Goal: Task Accomplishment & Management: Manage account settings

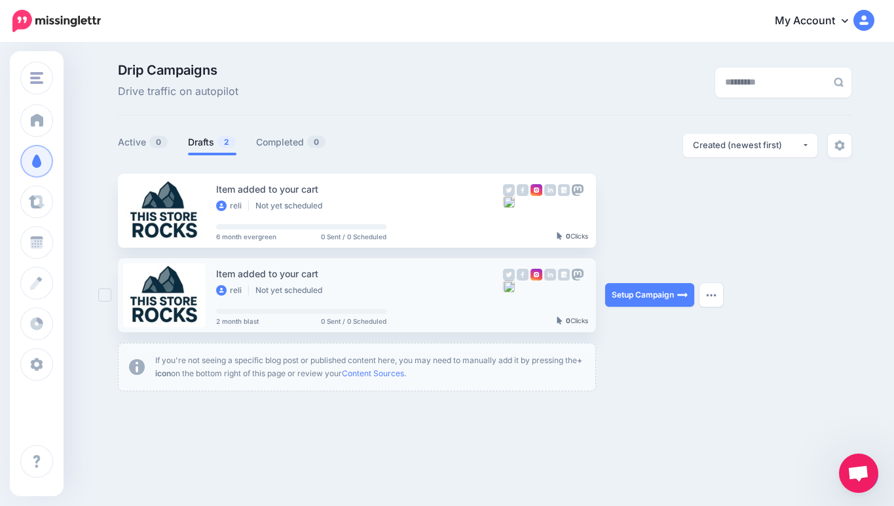
click at [240, 271] on div "Item added to your cart" at bounding box center [359, 273] width 287 height 15
click at [181, 298] on link at bounding box center [164, 295] width 83 height 64
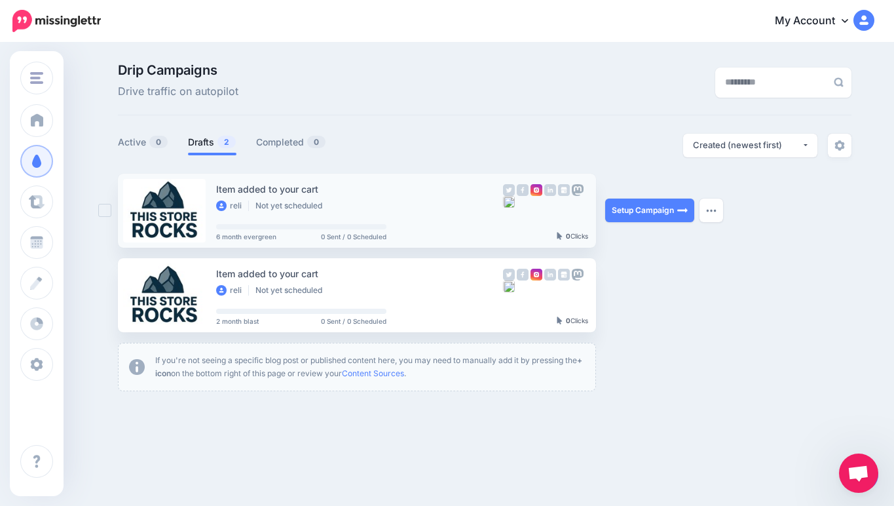
click at [188, 231] on link at bounding box center [164, 211] width 83 height 64
click at [349, 197] on div "Item added to your cart reli Not yet scheduled" at bounding box center [359, 196] width 287 height 31
click at [174, 214] on link at bounding box center [164, 211] width 83 height 64
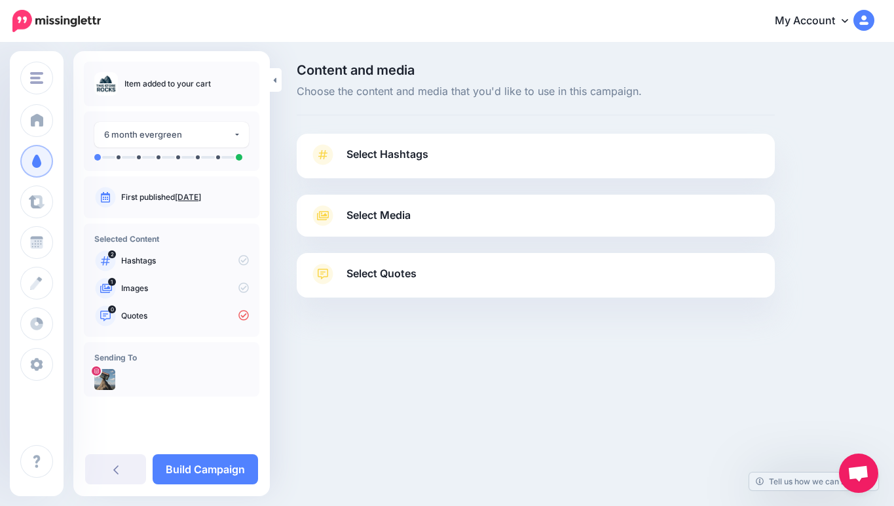
click at [322, 154] on icon at bounding box center [322, 154] width 9 height 9
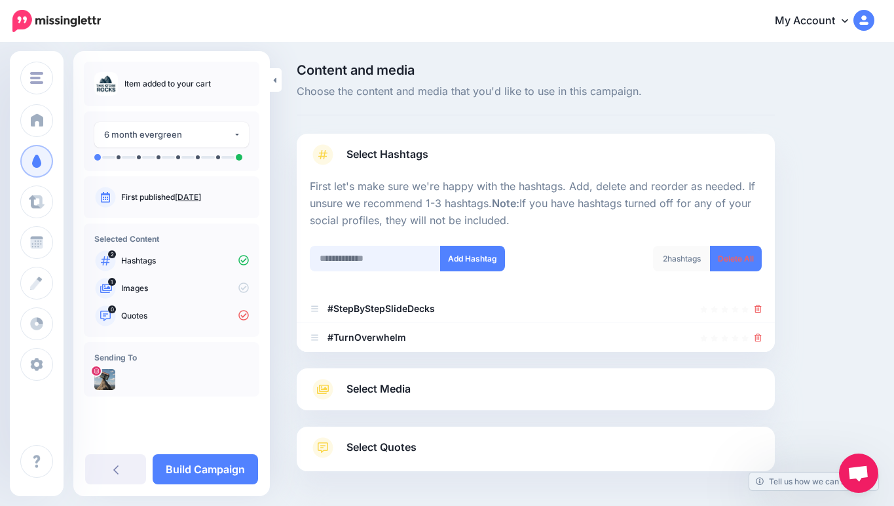
click at [378, 259] on input "text" at bounding box center [375, 259] width 131 height 26
type input "**********"
click at [462, 261] on button "Add Hashtag" at bounding box center [472, 259] width 65 height 26
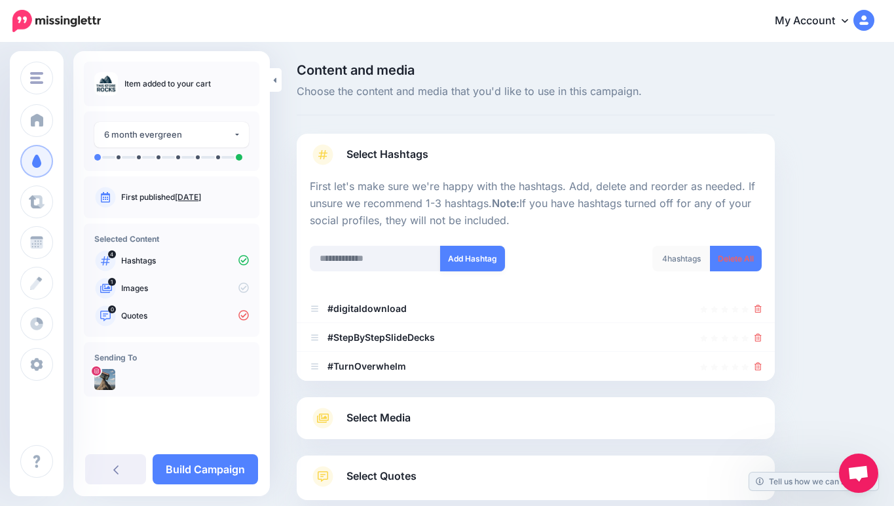
scroll to position [79, 0]
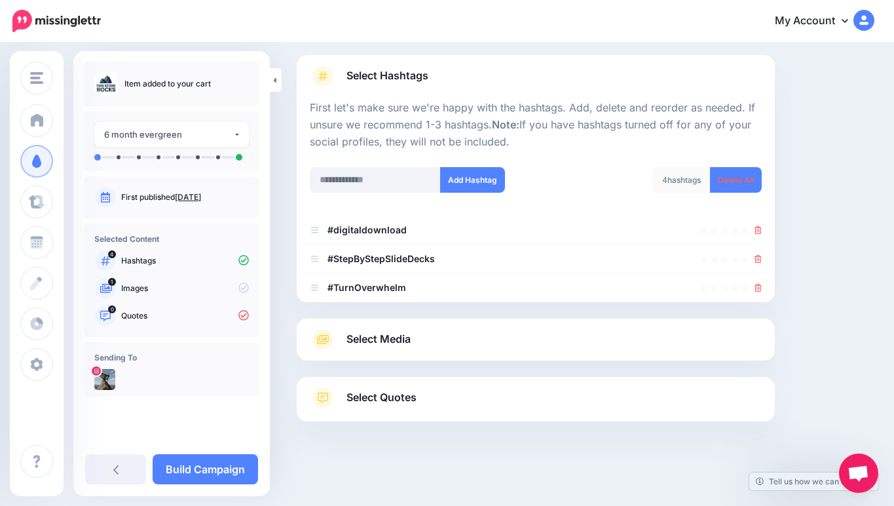
click at [388, 253] on b "#StepByStepSlideDecks" at bounding box center [381, 258] width 107 height 11
click at [383, 181] on input "text" at bounding box center [375, 180] width 131 height 26
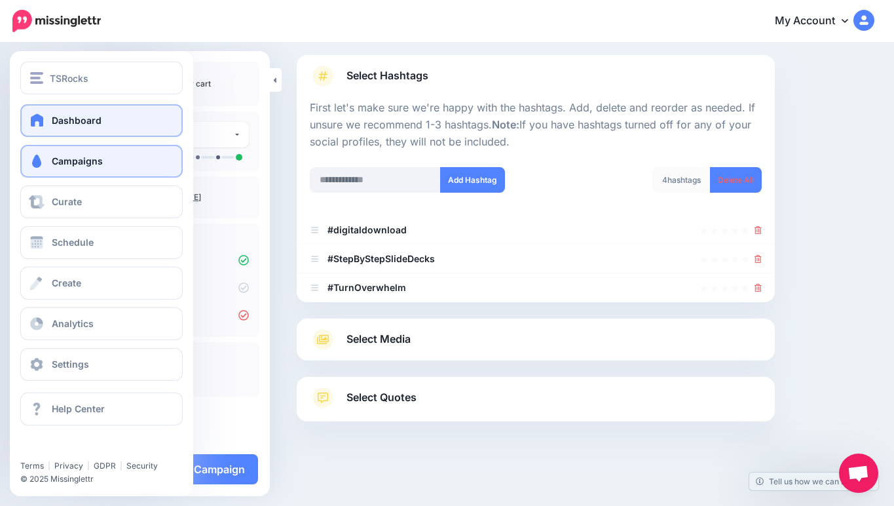
click at [42, 114] on span at bounding box center [37, 119] width 17 height 13
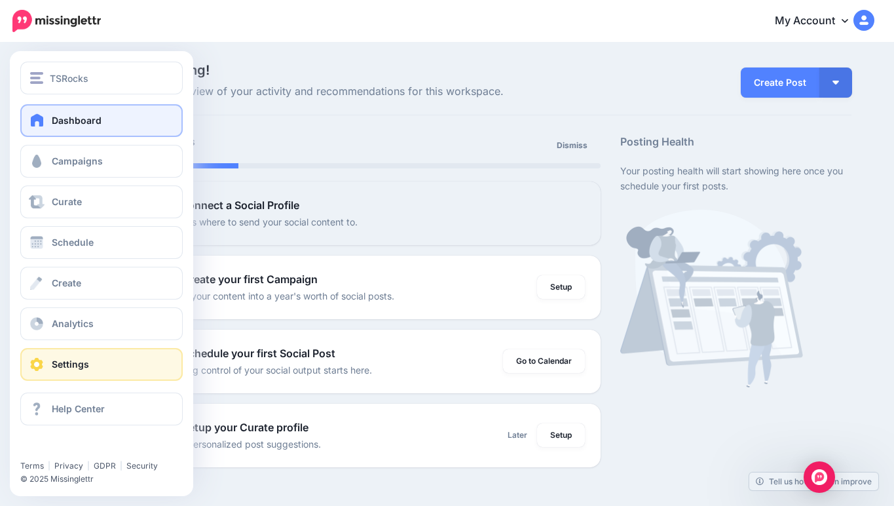
click at [62, 348] on link "Settings" at bounding box center [101, 364] width 162 height 33
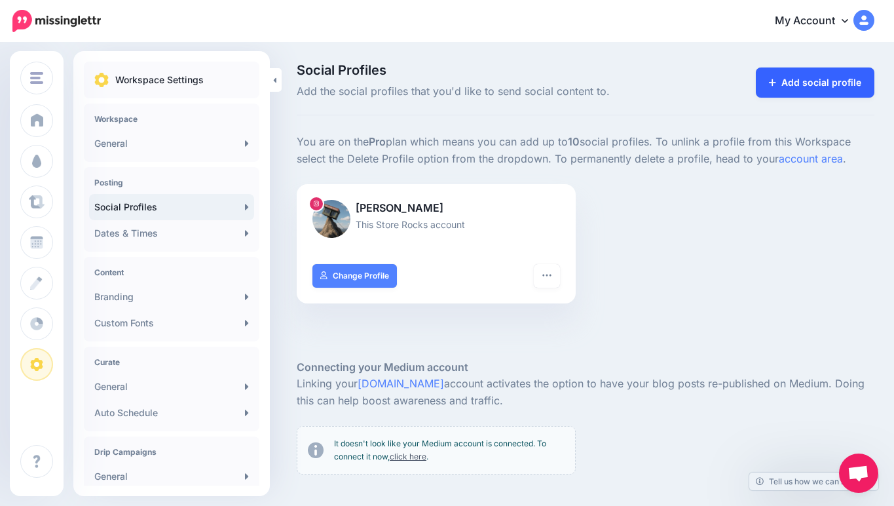
click at [788, 79] on link "Add social profile" at bounding box center [815, 82] width 119 height 30
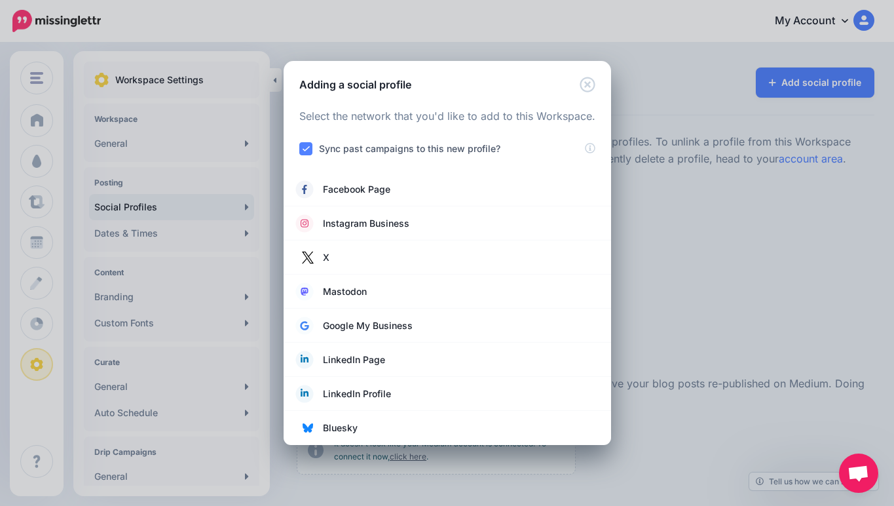
click at [688, 229] on div "Adding a social profile Loading Select the network that you'd like to add to th…" at bounding box center [447, 253] width 894 height 506
click at [691, 111] on div "Adding a social profile Loading Select the network that you'd like to add to th…" at bounding box center [447, 253] width 894 height 506
click at [584, 88] on icon "Close" at bounding box center [588, 85] width 16 height 16
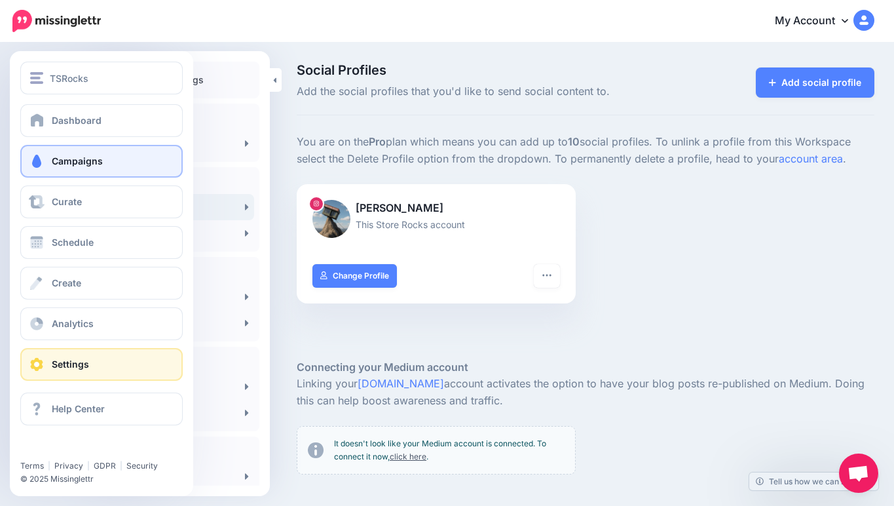
click at [51, 153] on link "Campaigns" at bounding box center [101, 161] width 162 height 33
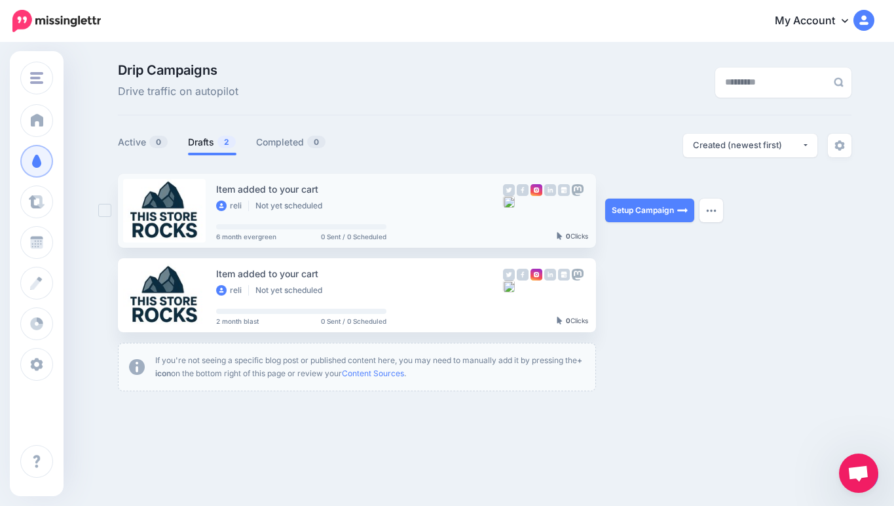
click at [164, 223] on link at bounding box center [164, 211] width 83 height 64
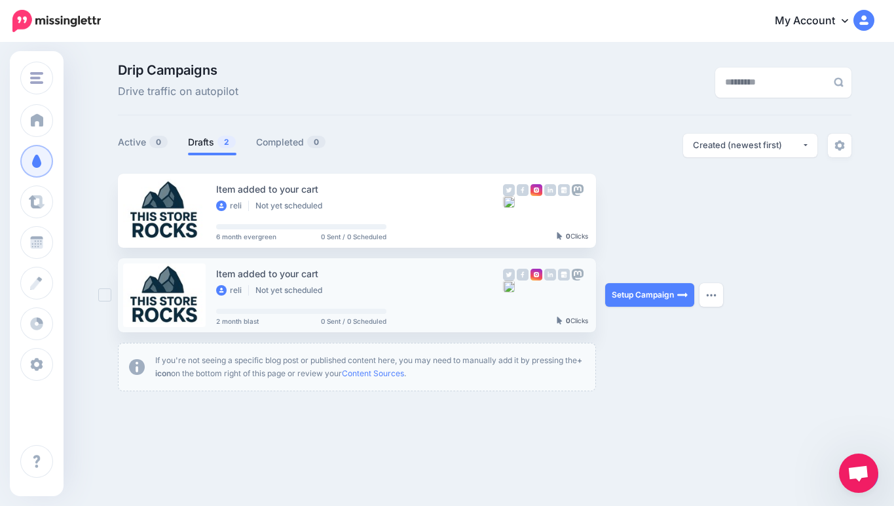
click at [172, 312] on link at bounding box center [164, 295] width 83 height 64
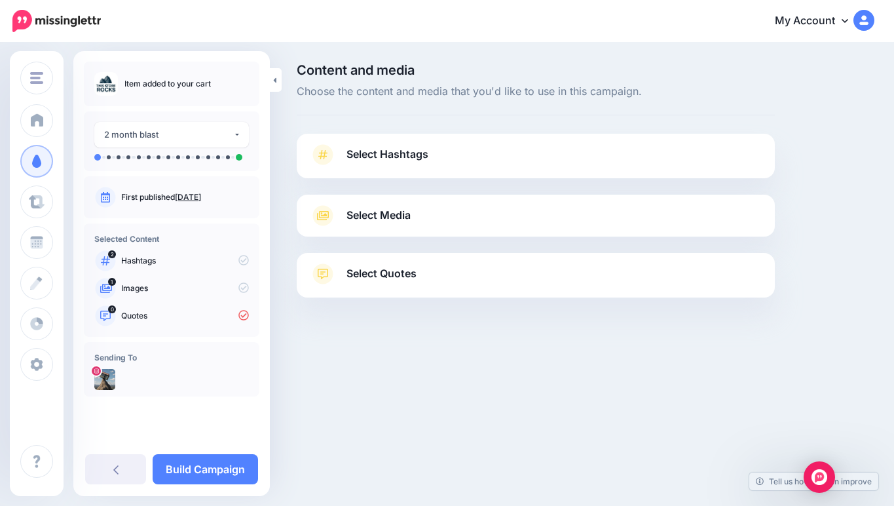
click at [354, 157] on span "Select Hashtags" at bounding box center [388, 154] width 82 height 18
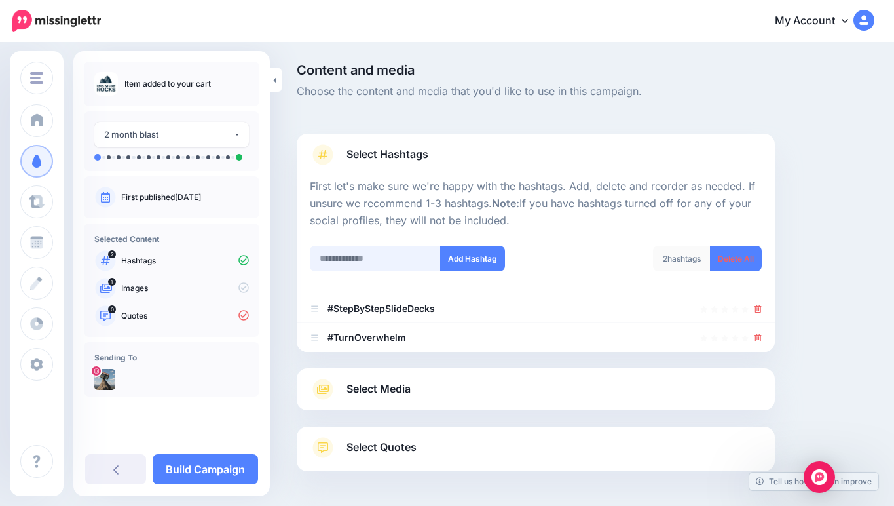
click at [382, 252] on input "text" at bounding box center [375, 259] width 131 height 26
type input "**********"
click at [459, 259] on button "Add Hashtag" at bounding box center [472, 259] width 65 height 26
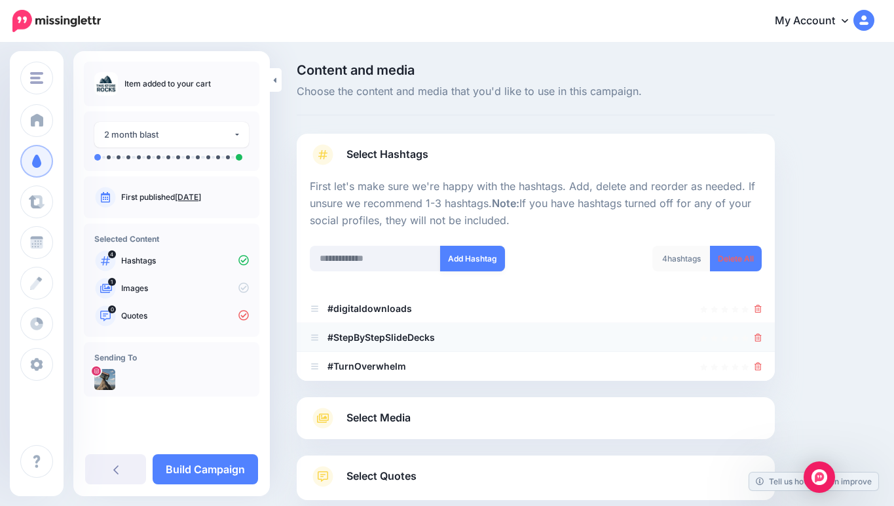
scroll to position [79, 0]
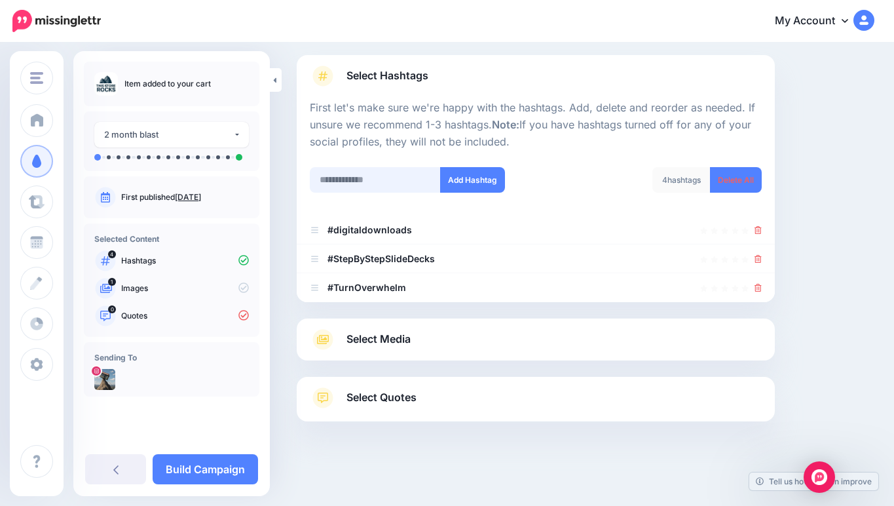
click at [389, 178] on input "text" at bounding box center [375, 180] width 131 height 26
type input "*"
type input "**********"
click at [470, 180] on button "Add Hashtag" at bounding box center [472, 180] width 65 height 26
click at [406, 180] on input "text" at bounding box center [375, 180] width 131 height 26
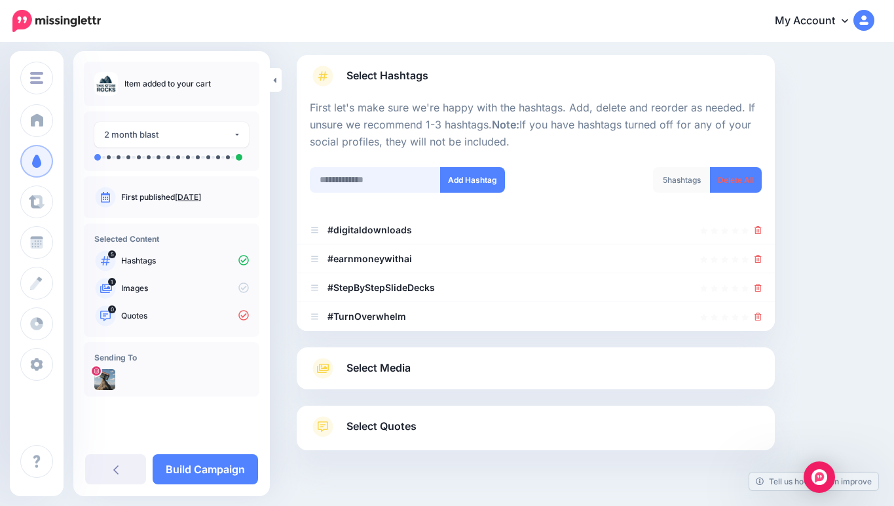
scroll to position [107, 0]
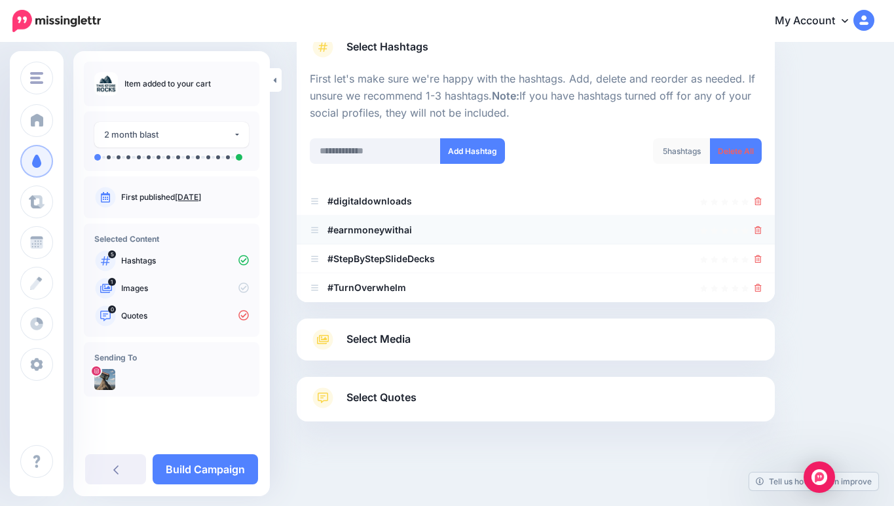
click at [756, 231] on icon at bounding box center [758, 230] width 7 height 8
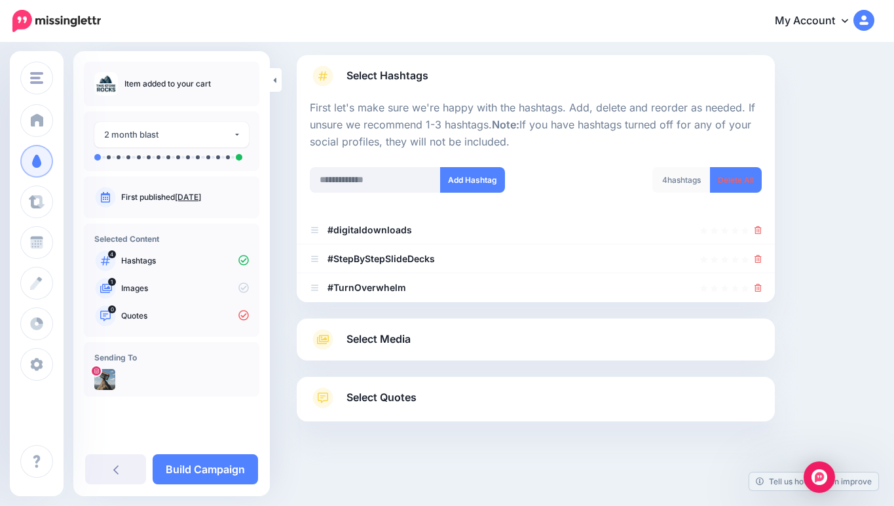
click at [458, 343] on link "Select Media" at bounding box center [536, 339] width 452 height 21
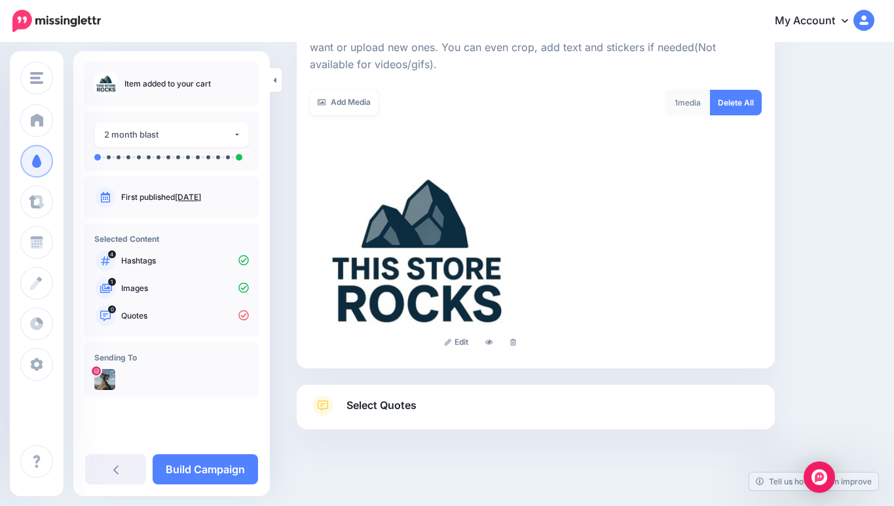
scroll to position [188, 0]
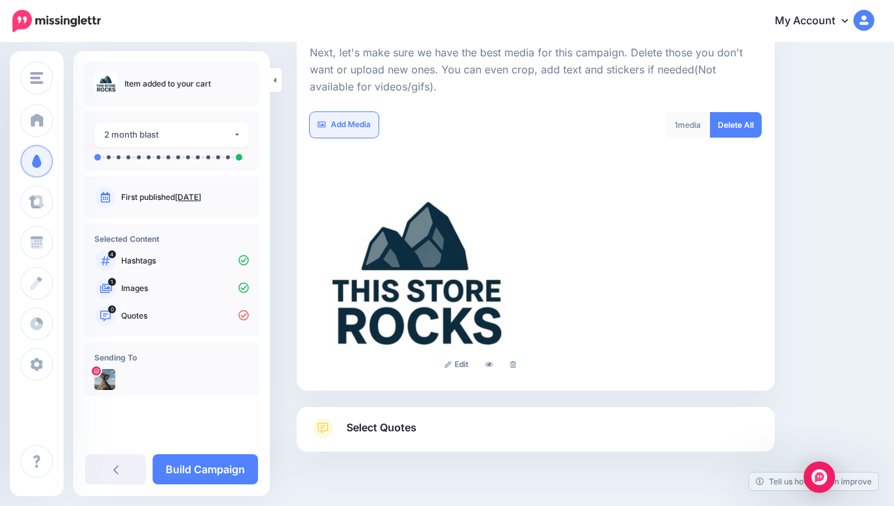
click at [358, 130] on link "Add Media" at bounding box center [344, 125] width 69 height 26
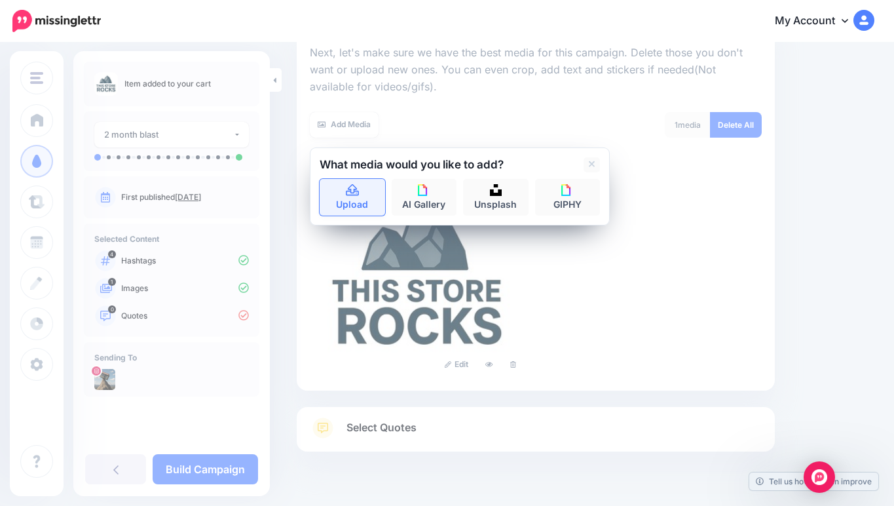
click at [349, 187] on icon at bounding box center [352, 191] width 15 height 12
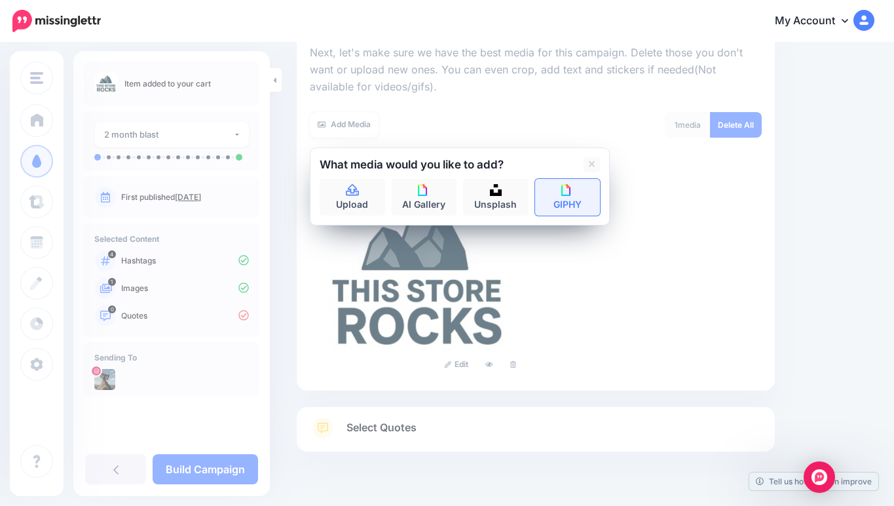
click at [567, 206] on link "GIPHY" at bounding box center [568, 197] width 66 height 37
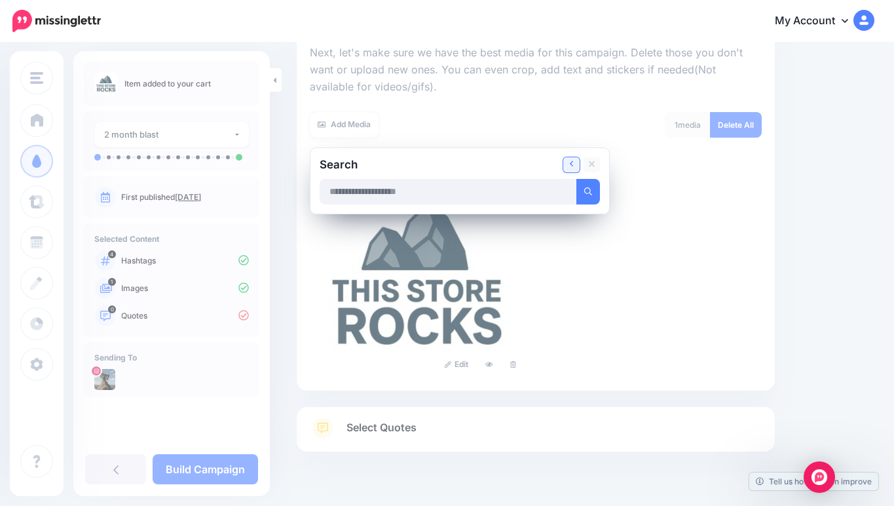
click at [567, 164] on link at bounding box center [571, 164] width 16 height 15
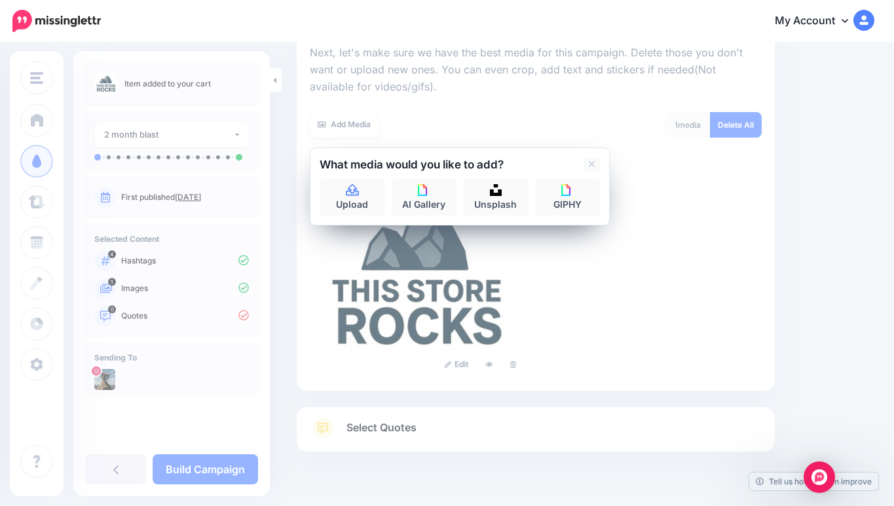
click at [564, 294] on div "Edit" at bounding box center [536, 275] width 452 height 210
click at [588, 167] on link at bounding box center [592, 164] width 16 height 15
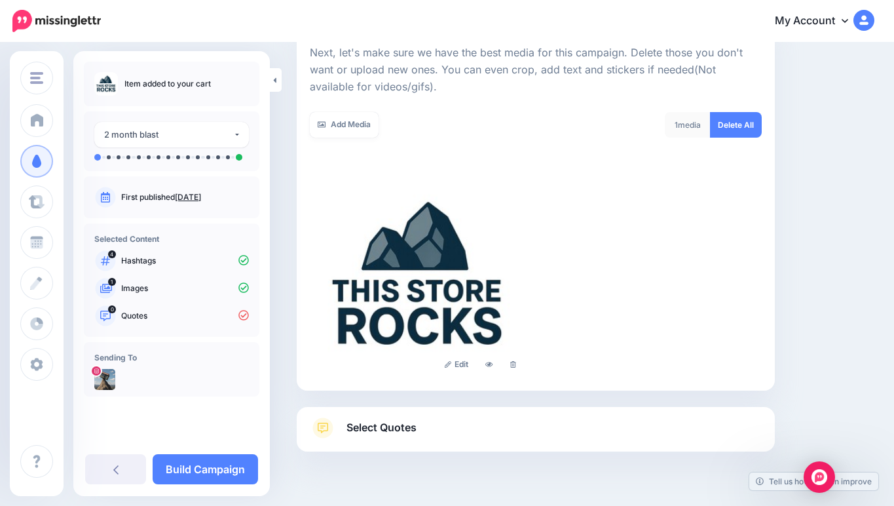
click at [147, 368] on div "Sending To" at bounding box center [172, 369] width 176 height 54
click at [100, 466] on link at bounding box center [115, 469] width 61 height 30
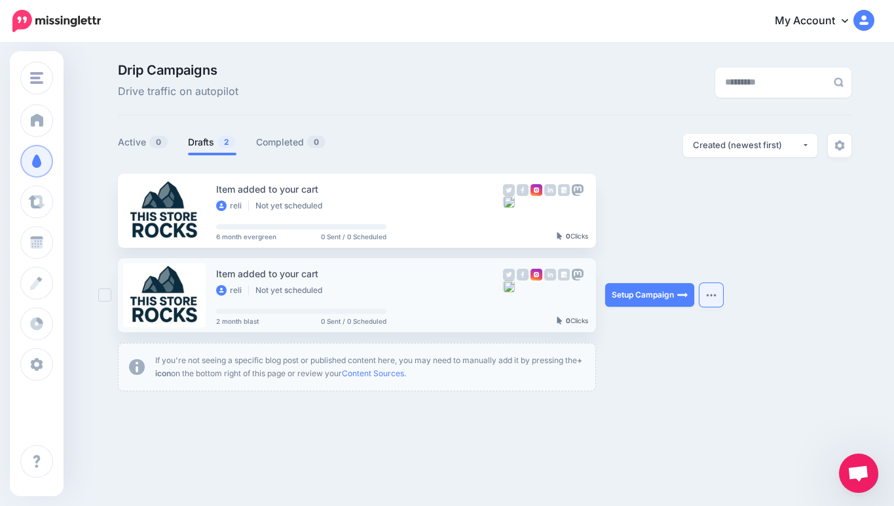
click at [715, 295] on img "button" at bounding box center [711, 295] width 10 height 4
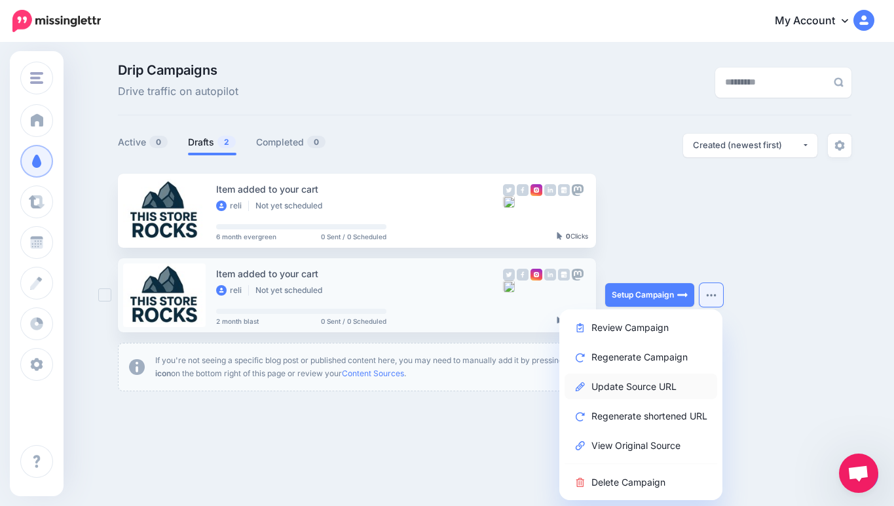
click at [670, 386] on link "Update Source URL" at bounding box center [641, 386] width 153 height 26
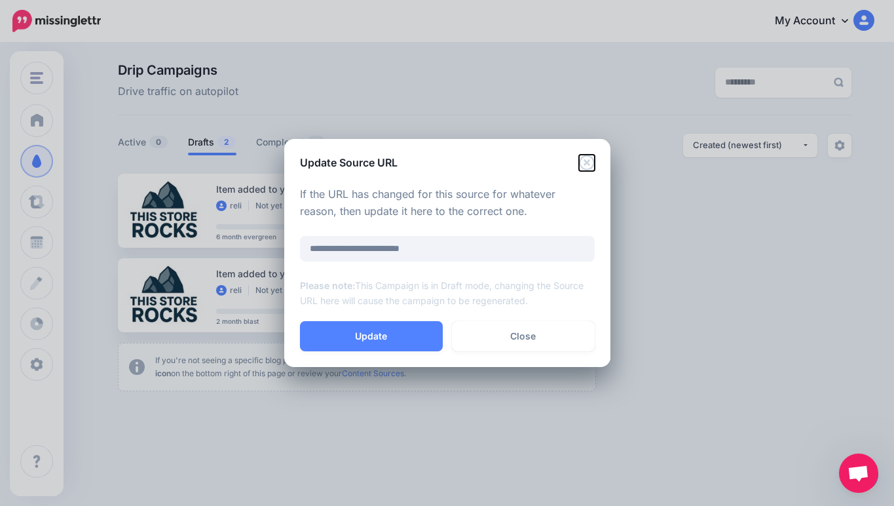
click at [584, 161] on icon "Close" at bounding box center [587, 163] width 16 height 16
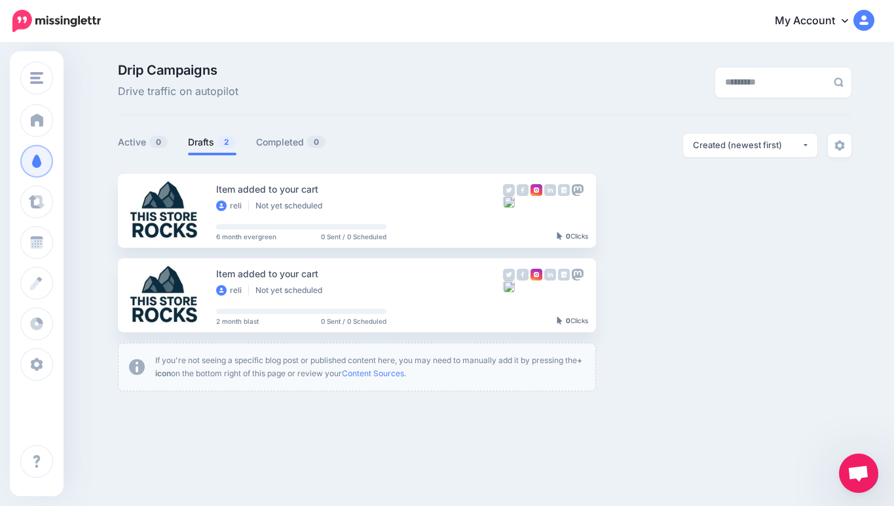
click at [483, 31] on div "My Account Dashboard My Account Billing Facebook Community Help Center Logout" at bounding box center [495, 21] width 757 height 32
click at [158, 198] on link at bounding box center [164, 211] width 83 height 64
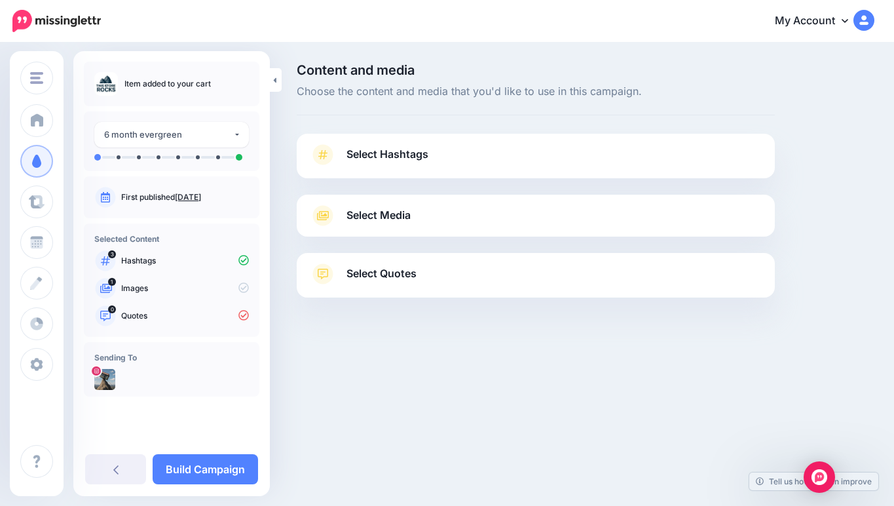
click at [137, 314] on p "Quotes" at bounding box center [185, 316] width 128 height 12
click at [104, 318] on icon at bounding box center [105, 316] width 10 height 10
click at [107, 468] on link at bounding box center [115, 469] width 61 height 30
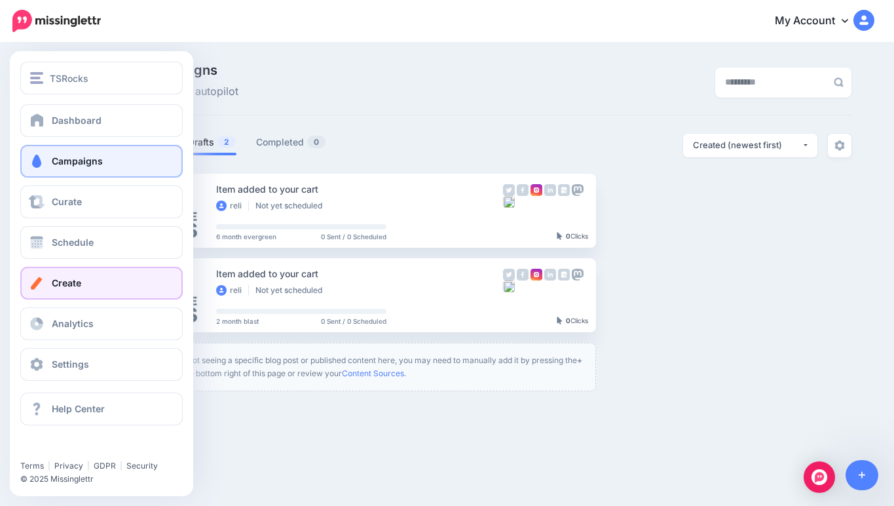
click at [107, 288] on link "Create" at bounding box center [101, 283] width 162 height 33
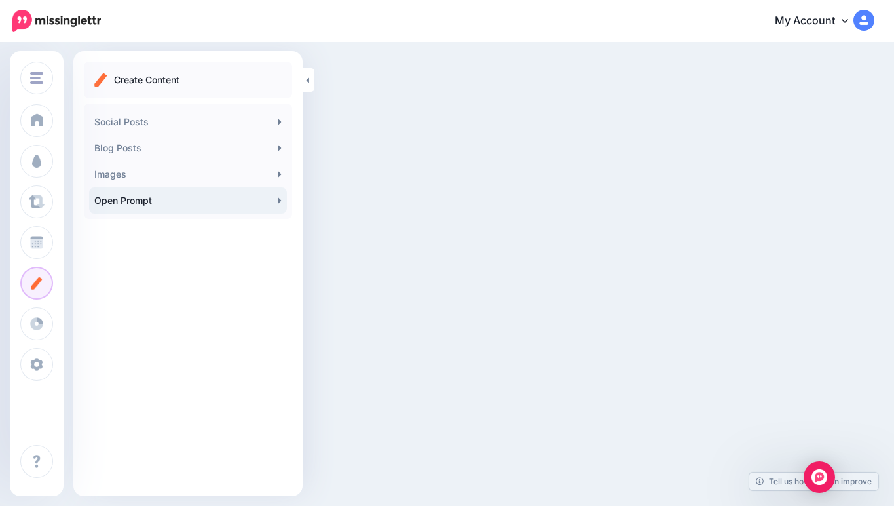
click at [207, 199] on link "Open Prompt" at bounding box center [188, 200] width 198 height 26
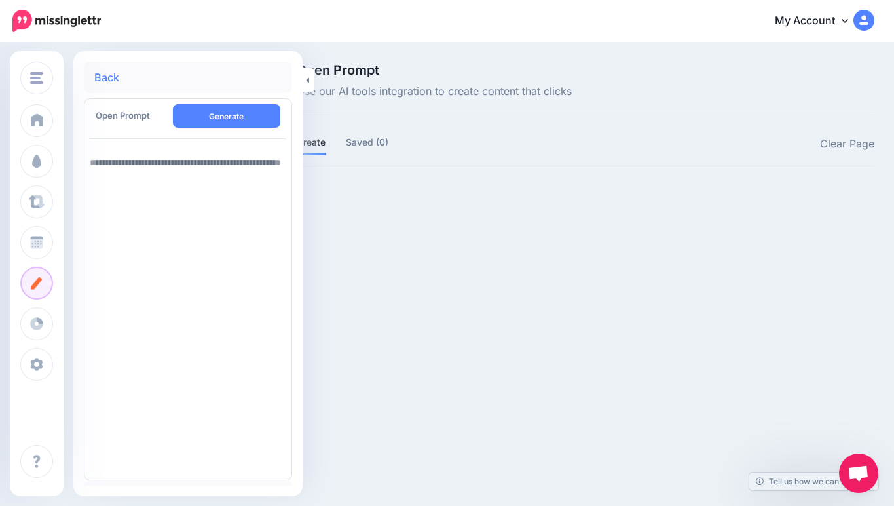
click at [236, 169] on textarea at bounding box center [188, 311] width 197 height 325
click at [136, 254] on textarea at bounding box center [188, 311] width 197 height 325
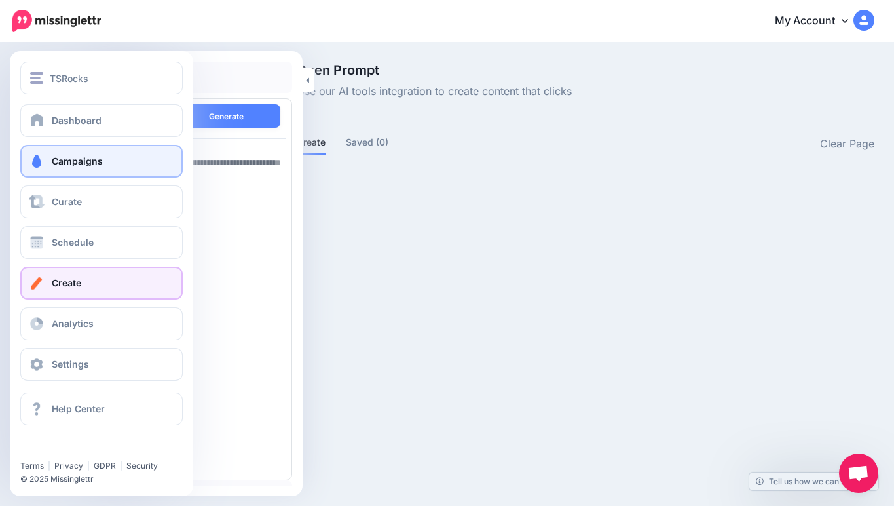
click at [70, 172] on link "Campaigns" at bounding box center [101, 161] width 162 height 33
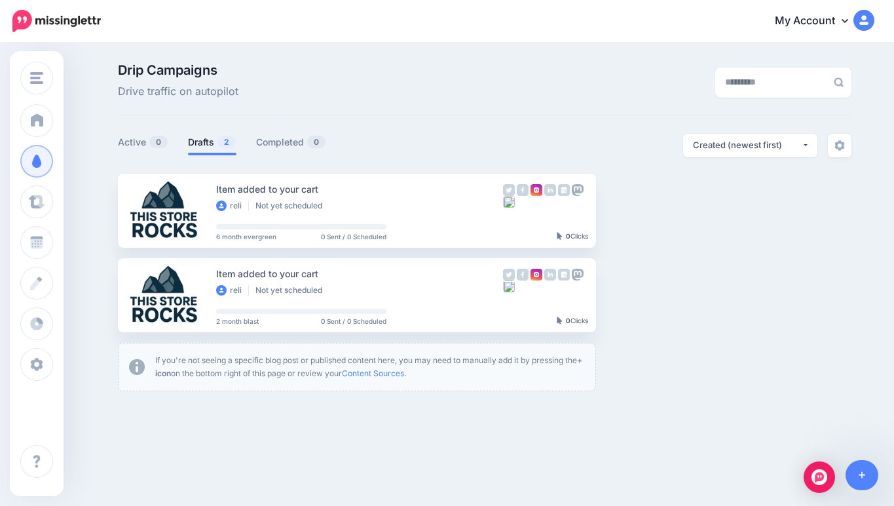
click at [387, 142] on ul "Active 0 Drafts 2 Completed 0" at bounding box center [301, 145] width 367 height 22
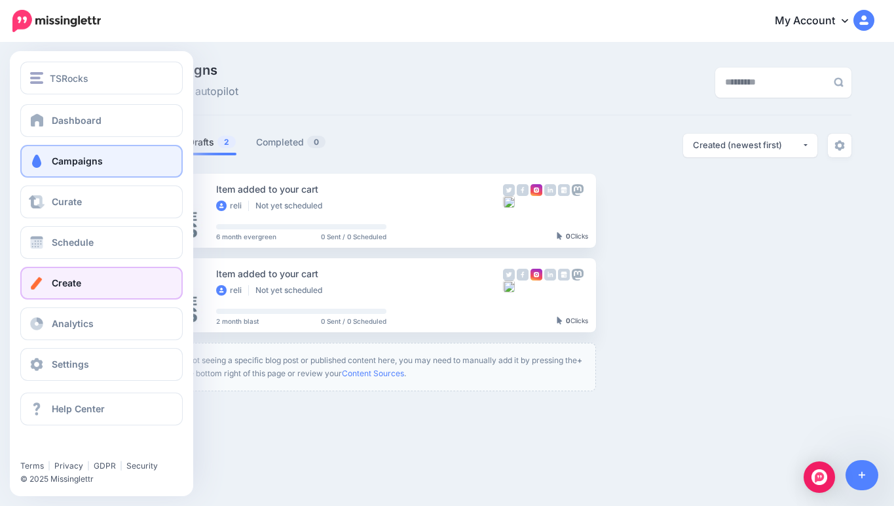
click at [53, 275] on link "Create" at bounding box center [101, 283] width 162 height 33
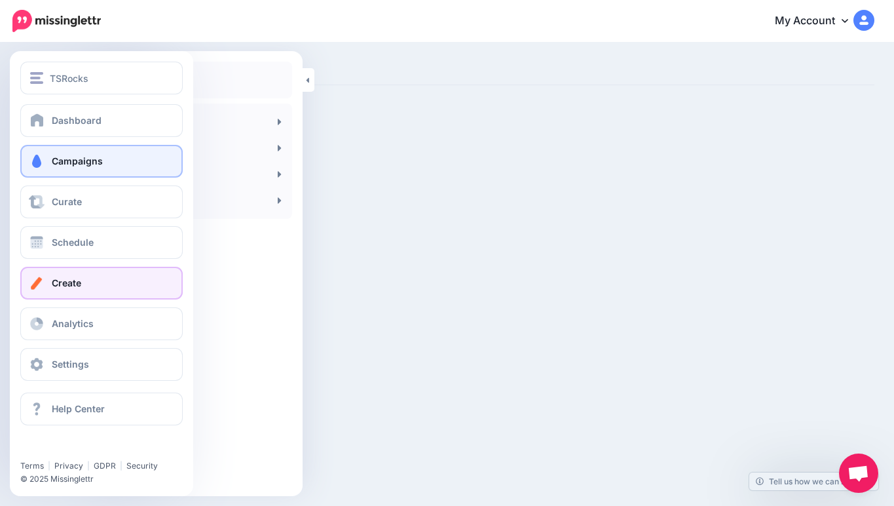
click at [109, 165] on link "Campaigns" at bounding box center [101, 161] width 162 height 33
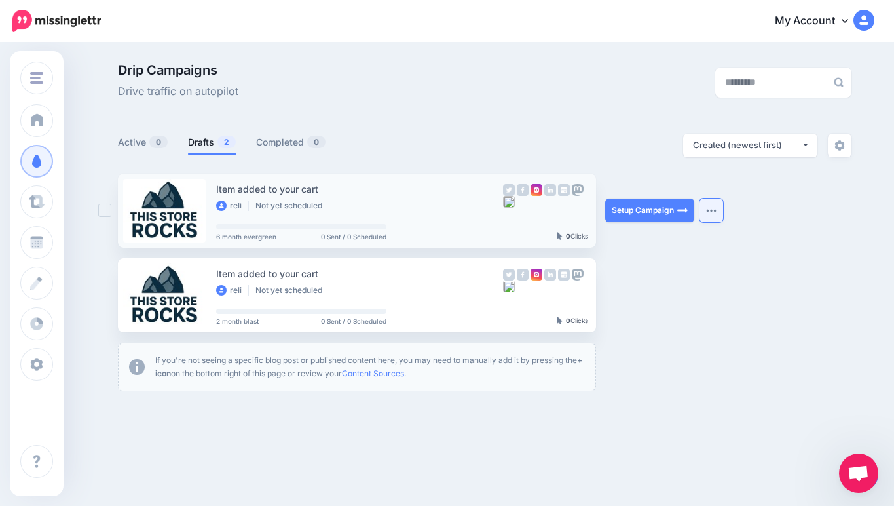
click at [709, 214] on button "button" at bounding box center [712, 210] width 24 height 24
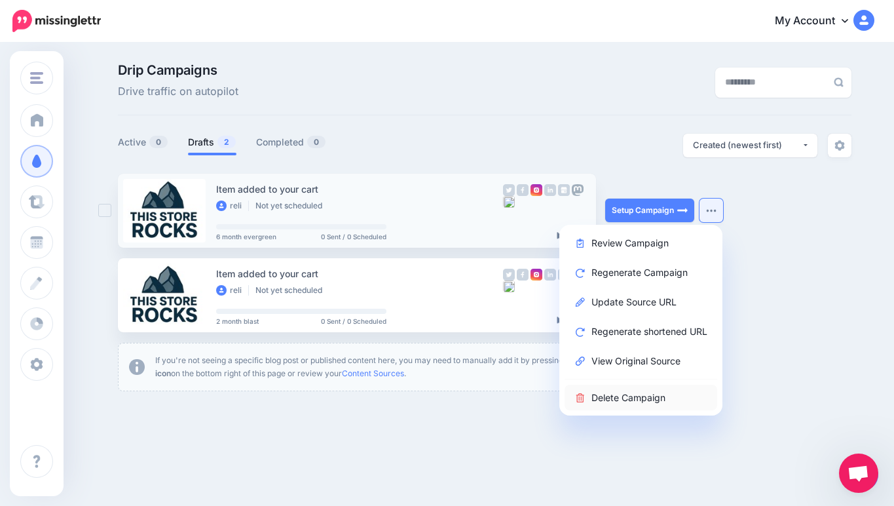
click at [624, 394] on link "Delete Campaign" at bounding box center [641, 398] width 153 height 26
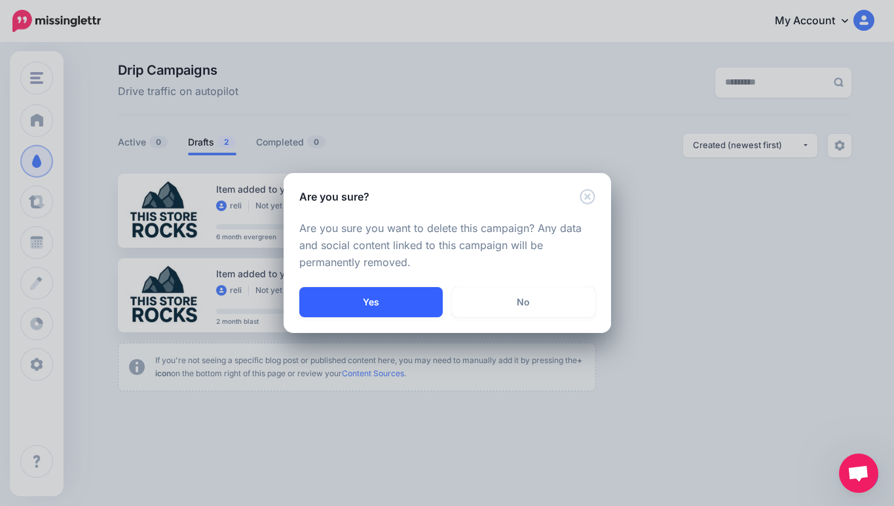
click at [398, 308] on button "Yes" at bounding box center [370, 302] width 143 height 30
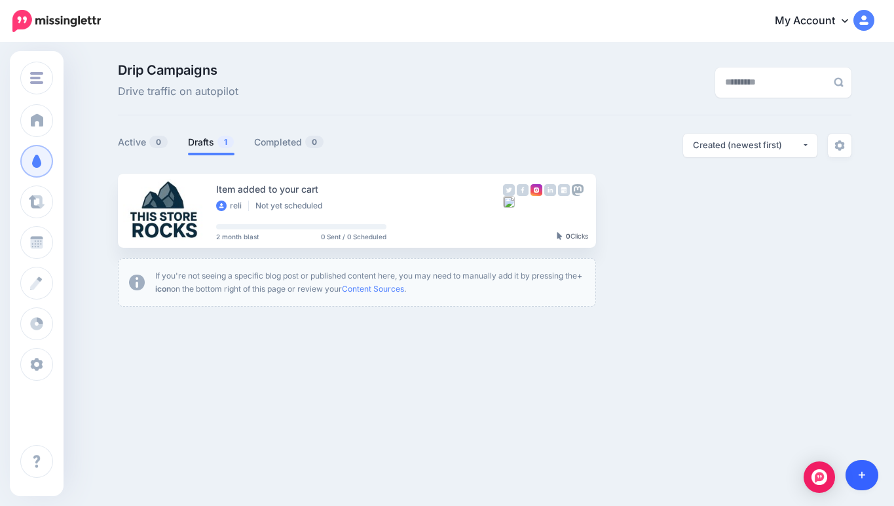
click at [867, 481] on link at bounding box center [862, 475] width 33 height 30
